Goal: Task Accomplishment & Management: Manage account settings

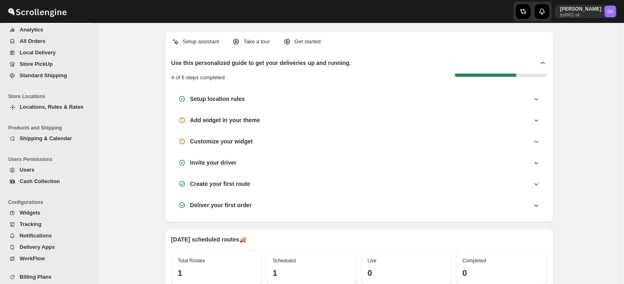
scroll to position [43, 0]
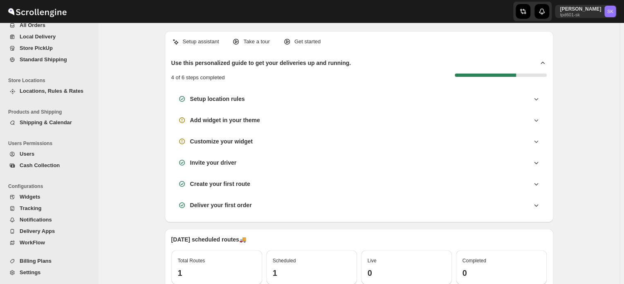
click at [45, 217] on span "Notifications" at bounding box center [36, 220] width 32 height 6
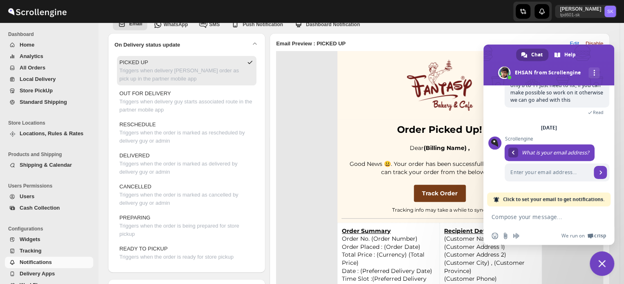
scroll to position [82, 0]
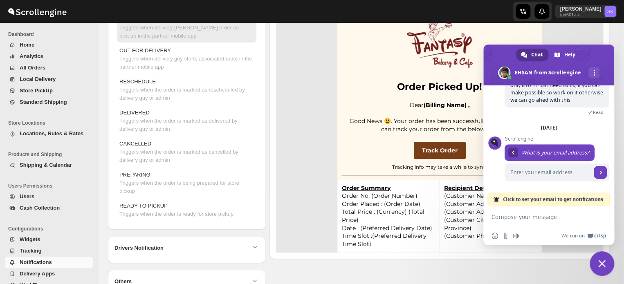
click at [389, 207] on p "Order Placed : (Order Date) Total Price : (Currency) (Total Price)" at bounding box center [388, 212] width 93 height 24
click at [601, 260] on span "Close chat" at bounding box center [602, 264] width 25 height 25
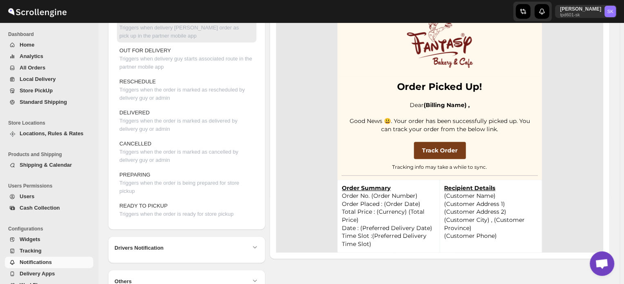
click at [486, 196] on span "(Customer Name)" at bounding box center [470, 195] width 52 height 7
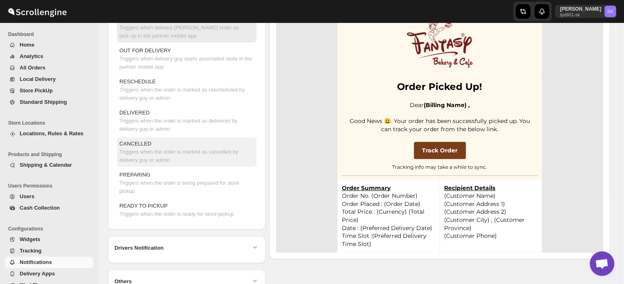
scroll to position [0, 0]
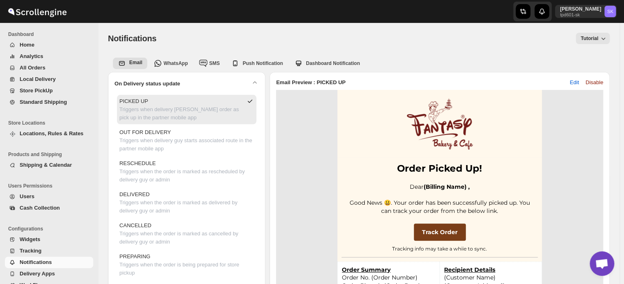
click at [578, 83] on span "Edit" at bounding box center [574, 83] width 9 height 8
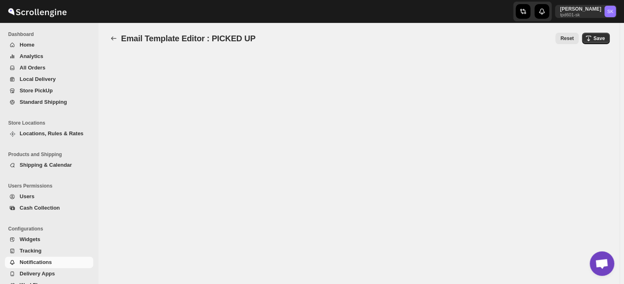
click at [31, 263] on span "Notifications" at bounding box center [36, 262] width 32 height 6
click at [33, 262] on span "Notifications" at bounding box center [36, 262] width 32 height 6
click at [115, 35] on icon "back" at bounding box center [114, 38] width 8 height 8
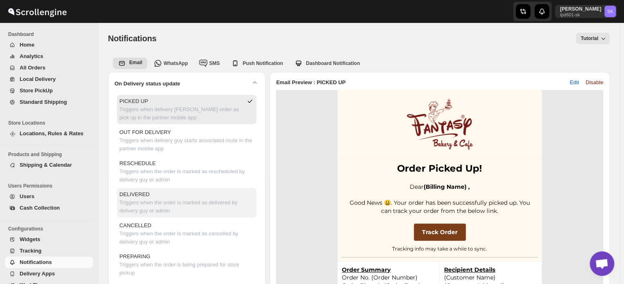
click at [170, 203] on p "Triggers when the order is marked as delivered by delivery guy or admin" at bounding box center [186, 207] width 135 height 16
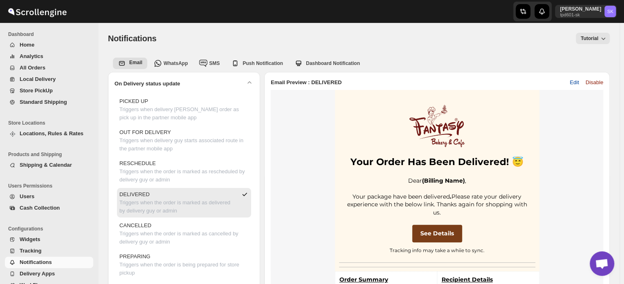
click at [575, 86] on span "Edit" at bounding box center [574, 83] width 9 height 8
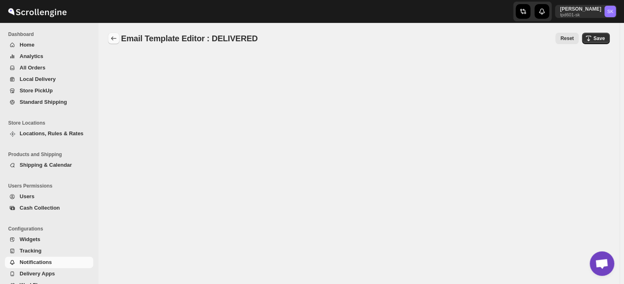
click at [113, 36] on icon "back" at bounding box center [114, 38] width 8 height 8
